Goal: Information Seeking & Learning: Find specific fact

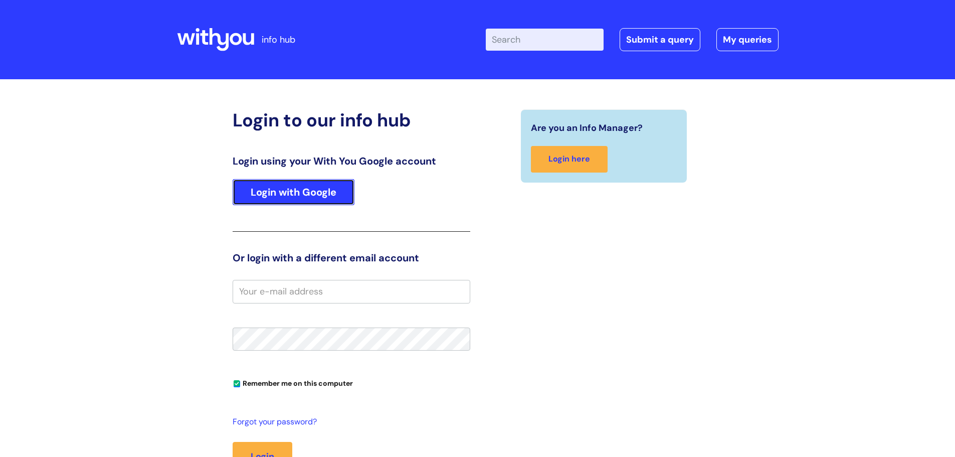
click at [268, 198] on link "Login with Google" at bounding box center [294, 192] width 122 height 26
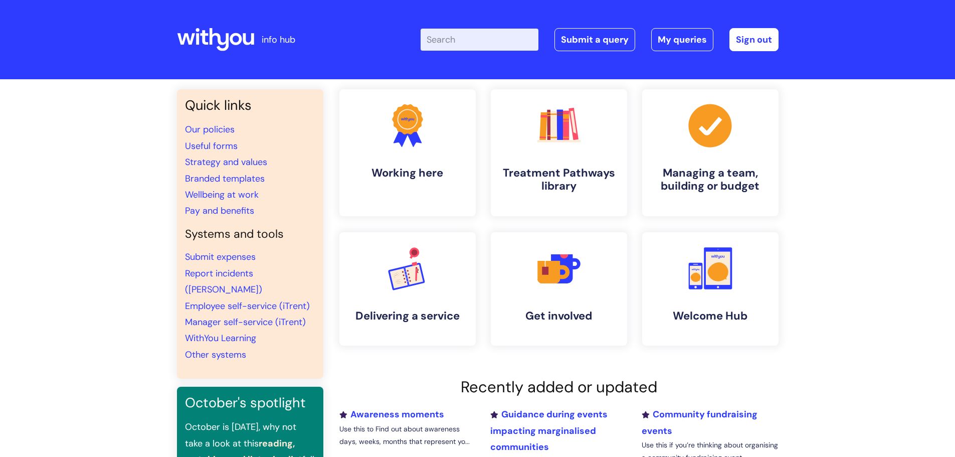
click at [475, 40] on input "Enter your search term here..." at bounding box center [480, 40] width 118 height 22
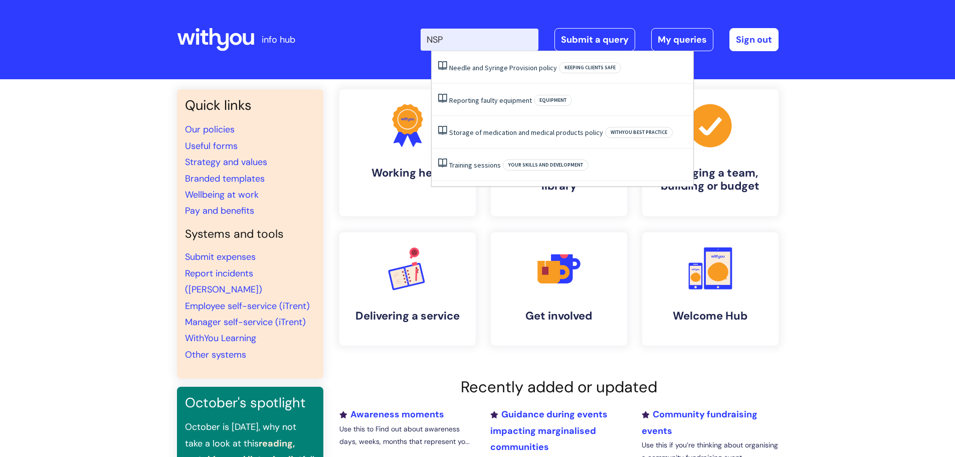
type input "NSP"
click button "Search" at bounding box center [0, 0] width 0 height 0
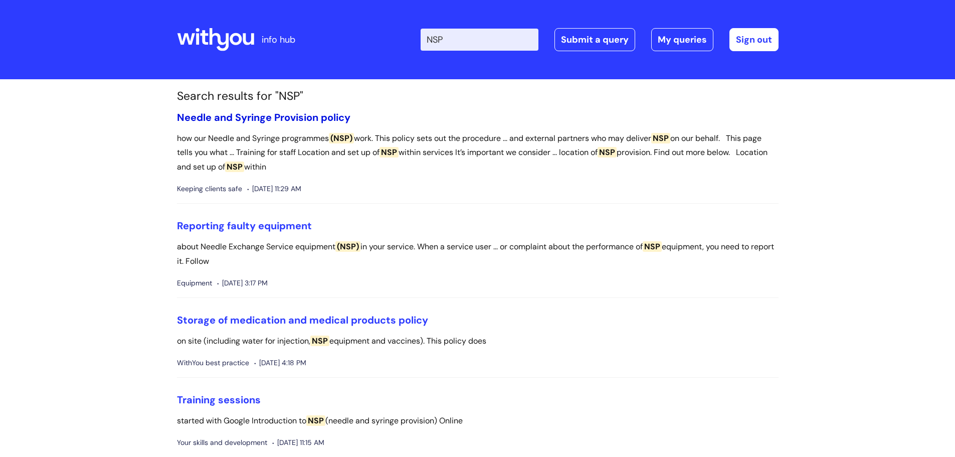
click at [290, 116] on link "Needle and Syringe Provision policy" at bounding box center [263, 117] width 173 height 13
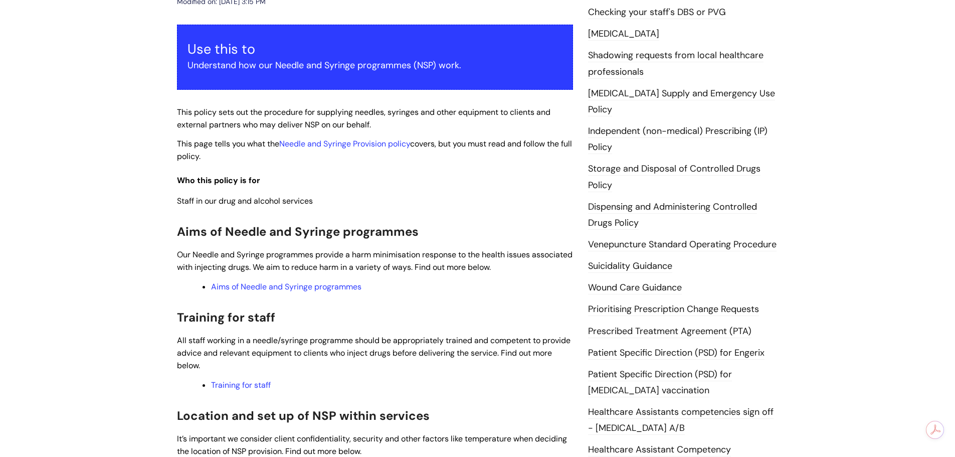
scroll to position [201, 0]
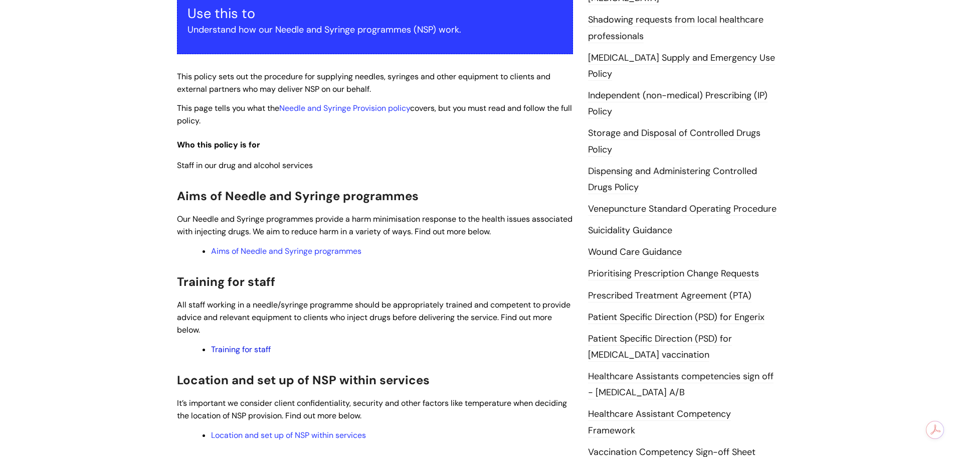
click at [232, 346] on link "Training for staff" at bounding box center [241, 349] width 60 height 11
